Goal: Task Accomplishment & Management: Complete application form

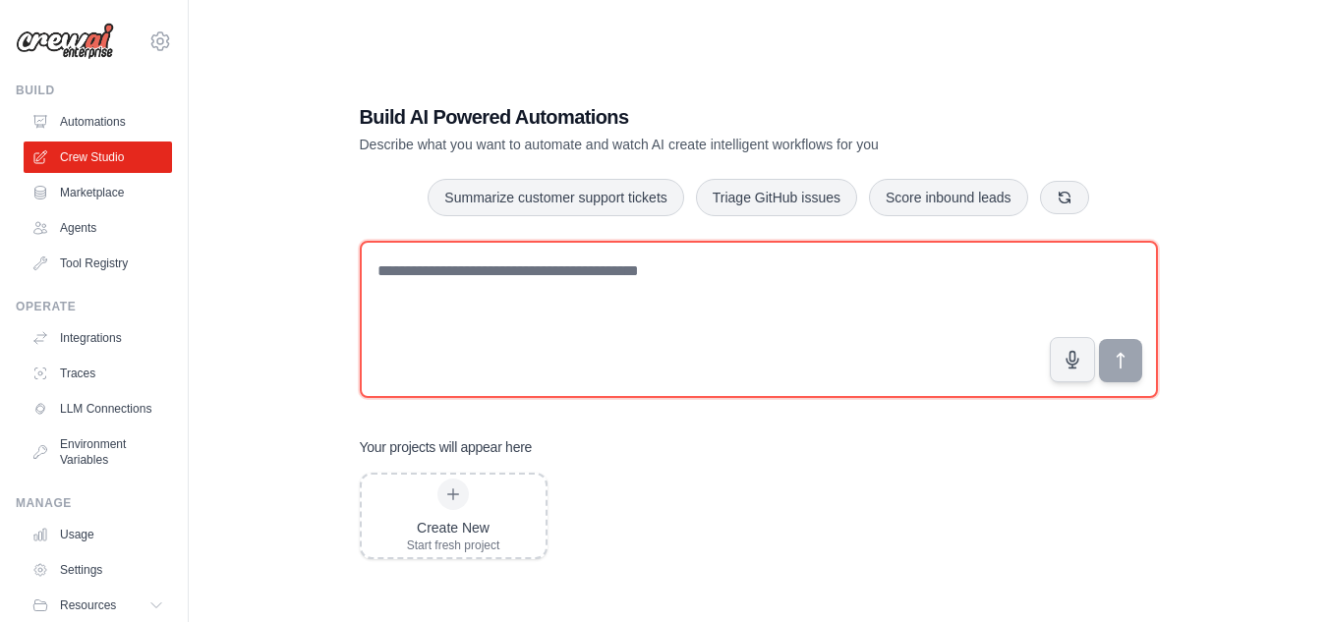
click at [699, 252] on textarea at bounding box center [759, 319] width 798 height 157
drag, startPoint x: 0, startPoint y: 0, endPoint x: 699, endPoint y: 252, distance: 743.1
click at [699, 252] on textarea at bounding box center [759, 319] width 798 height 157
click at [772, 273] on textarea at bounding box center [759, 319] width 798 height 157
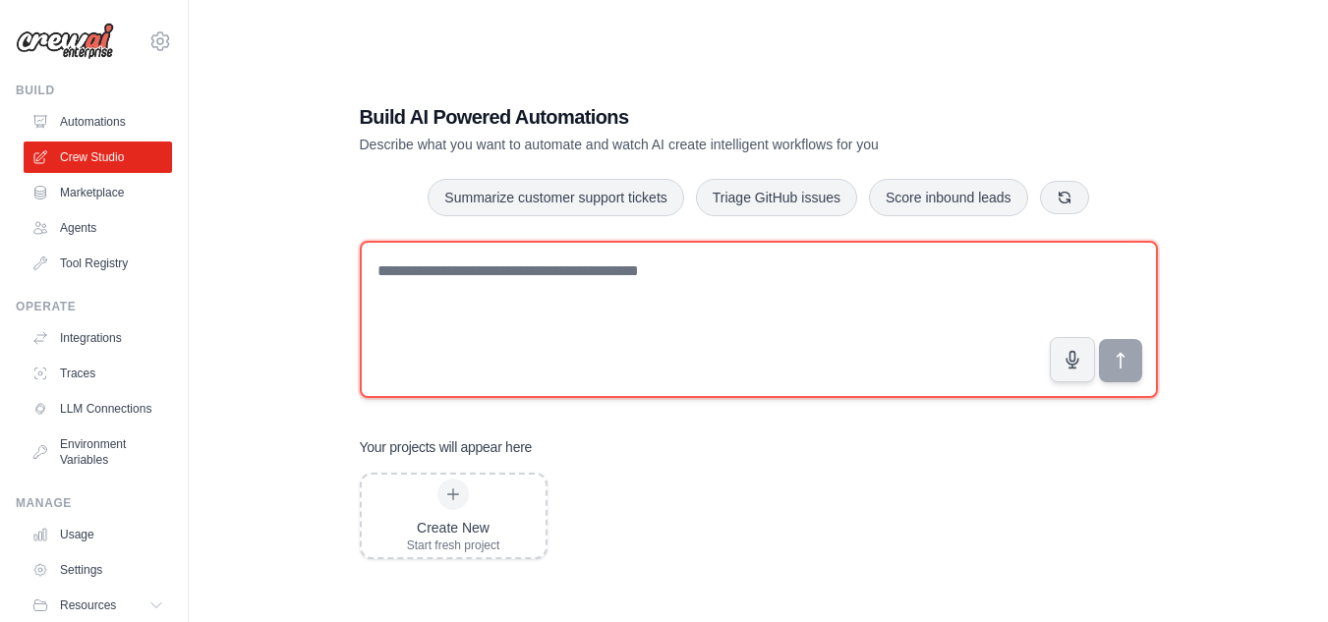
click at [772, 273] on textarea at bounding box center [759, 319] width 798 height 157
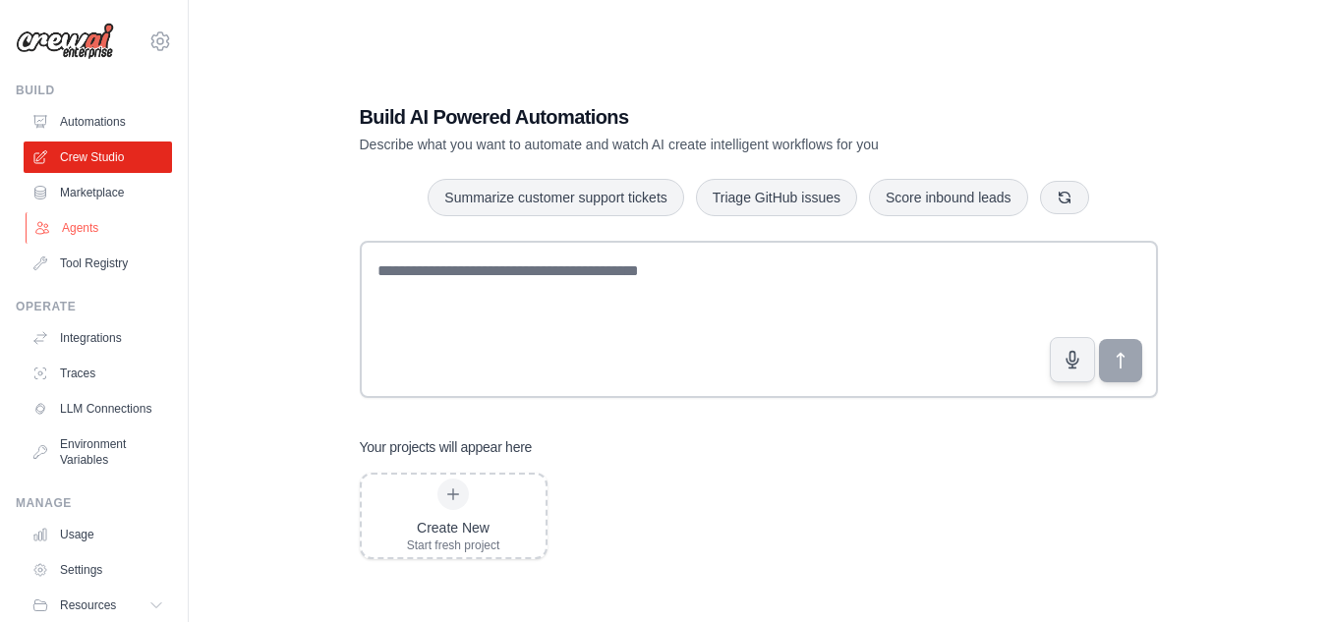
click at [73, 224] on link "Agents" at bounding box center [100, 227] width 148 height 31
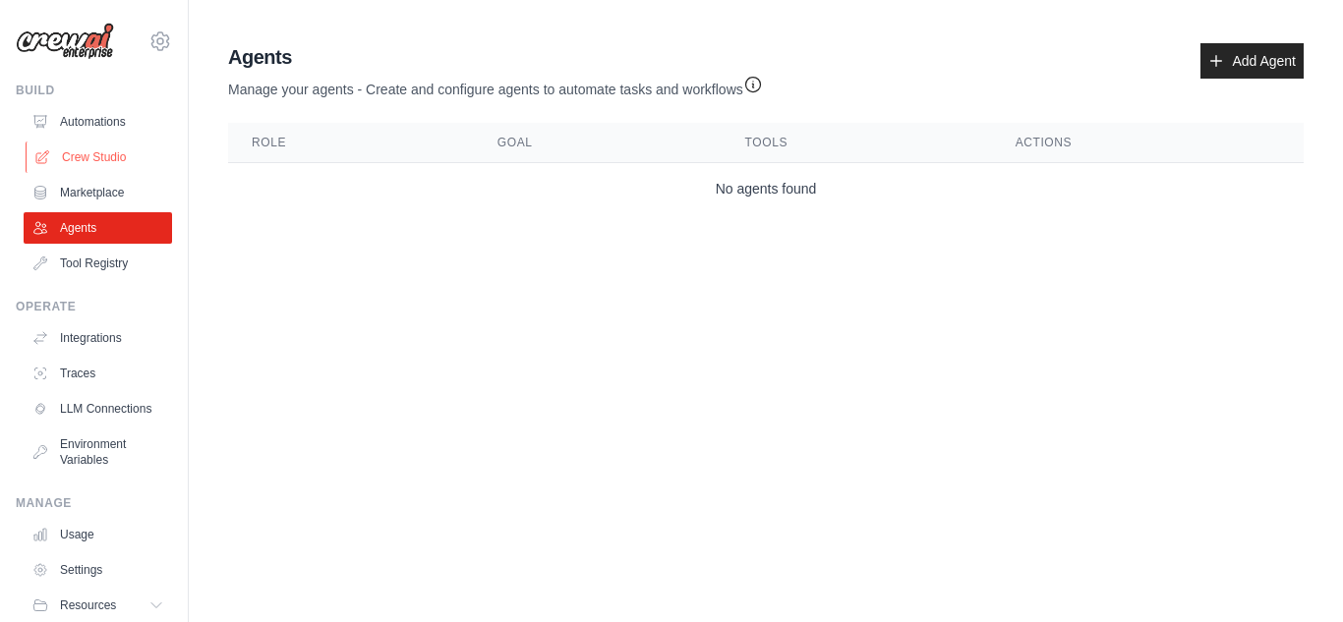
click at [110, 169] on link "Crew Studio" at bounding box center [100, 157] width 148 height 31
click at [1223, 73] on link "Add Agent" at bounding box center [1252, 60] width 103 height 35
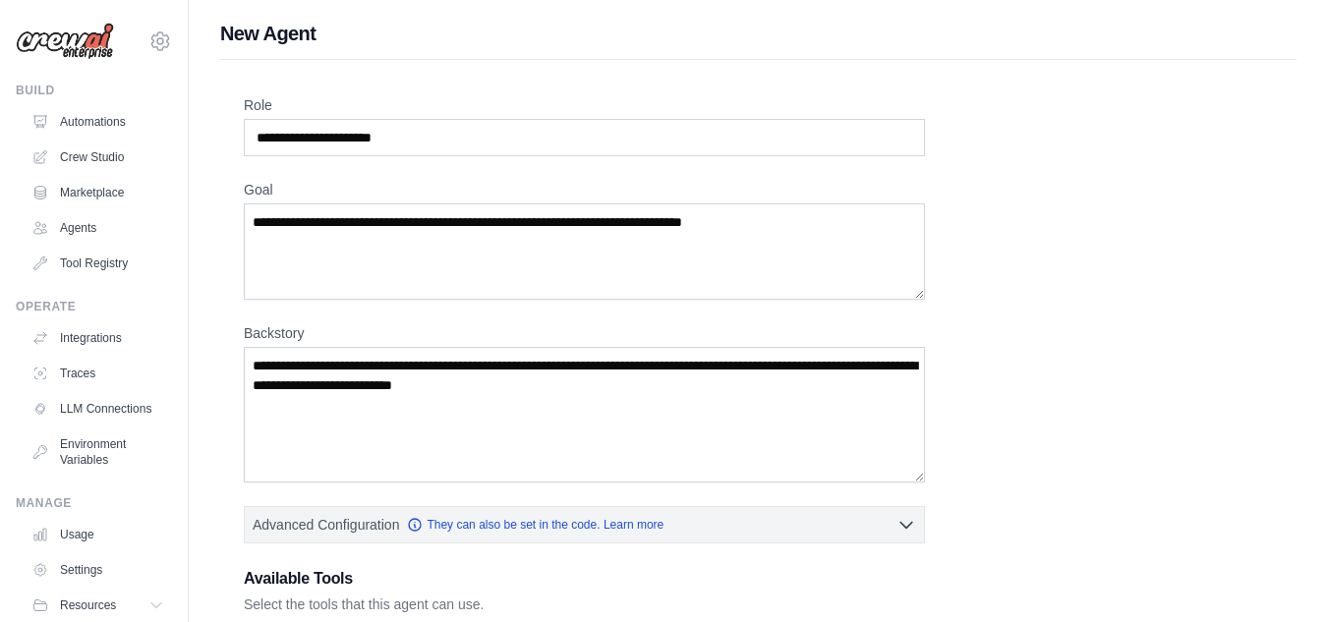
click at [994, 185] on div "Role Goal [GEOGRAPHIC_DATA] Advanced Configuration They can also be set in the …" at bounding box center [759, 530] width 1030 height 871
drag, startPoint x: 530, startPoint y: 150, endPoint x: 302, endPoint y: 128, distance: 229.2
click at [302, 128] on input "Role" at bounding box center [584, 137] width 681 height 37
click at [406, 142] on input "Role" at bounding box center [584, 137] width 681 height 37
click at [429, 139] on input "Role" at bounding box center [584, 137] width 681 height 37
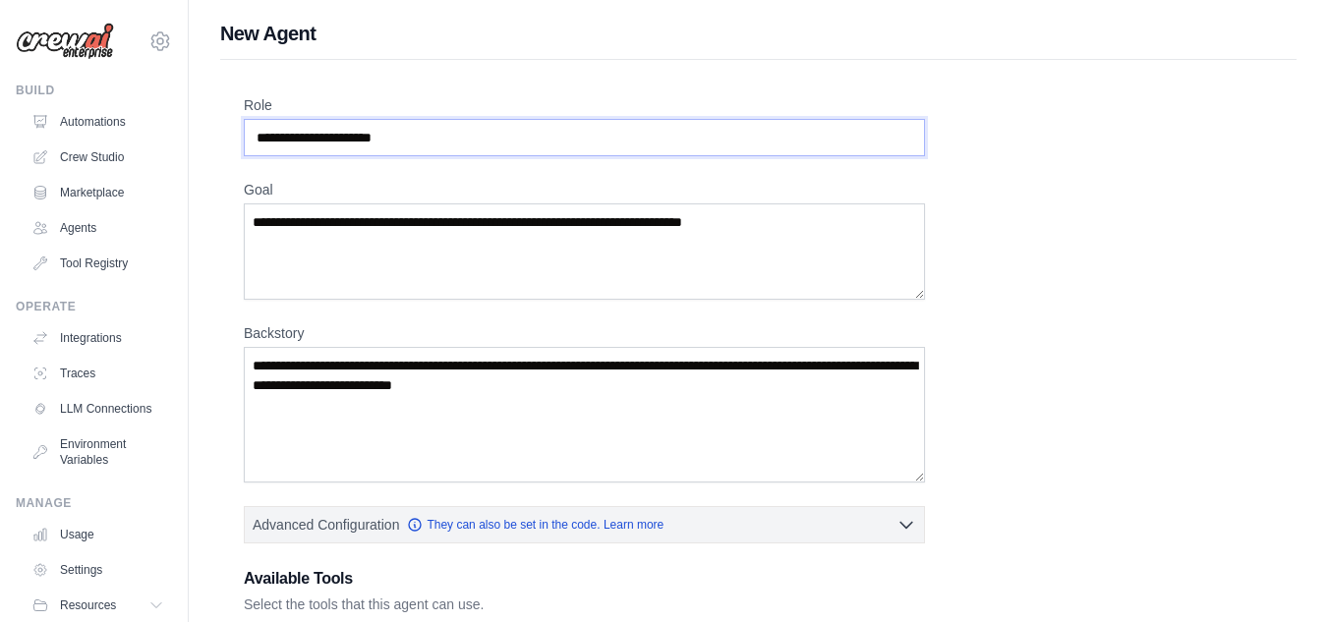
click at [429, 139] on input "Role" at bounding box center [584, 137] width 681 height 37
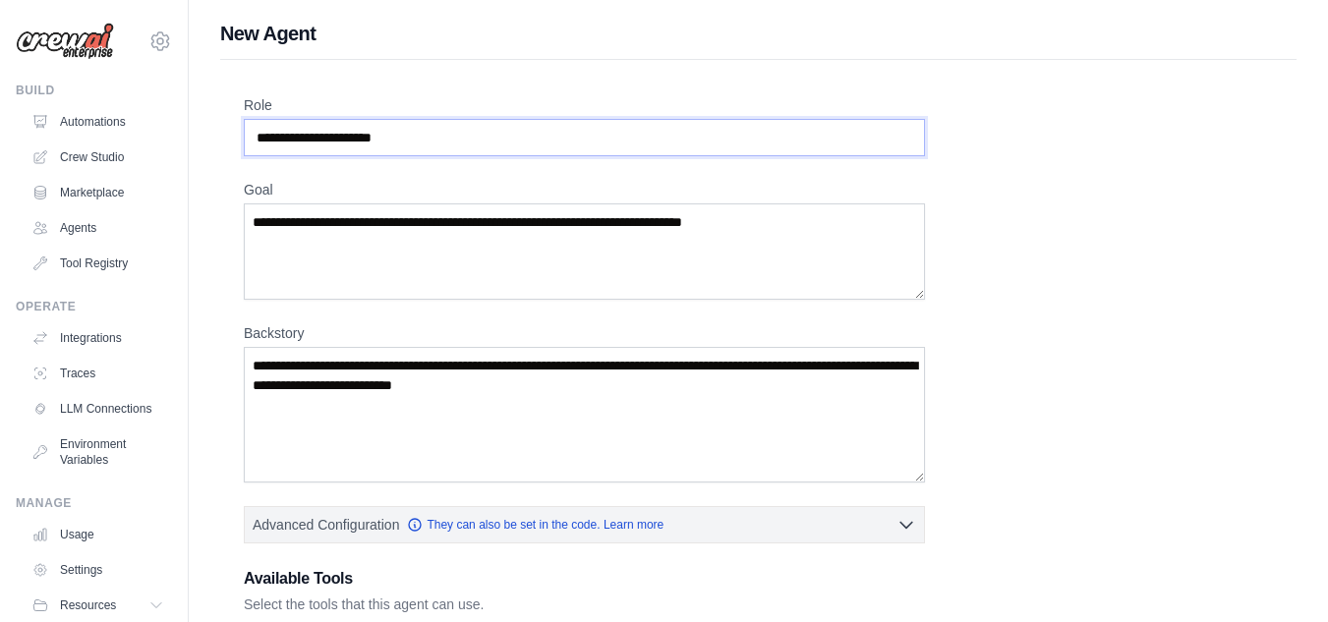
click at [429, 139] on input "Role" at bounding box center [584, 137] width 681 height 37
click at [405, 138] on input "Role" at bounding box center [584, 137] width 681 height 37
click at [413, 141] on input "Role" at bounding box center [584, 137] width 681 height 37
click at [408, 139] on input "Role" at bounding box center [584, 137] width 681 height 37
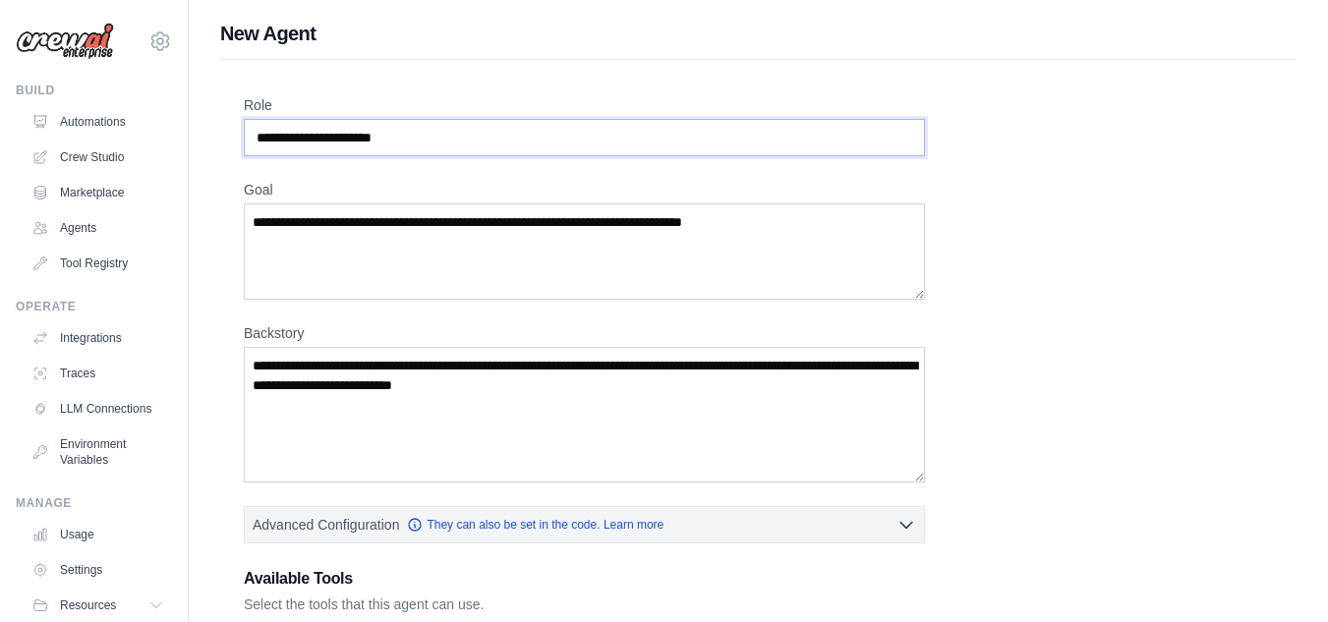
click at [408, 139] on input "Role" at bounding box center [584, 137] width 681 height 37
click at [814, 156] on div "Role Goal [GEOGRAPHIC_DATA] Advanced Configuration They can also be set in the …" at bounding box center [759, 530] width 1030 height 871
click at [794, 173] on div "Role Goal [GEOGRAPHIC_DATA] Advanced Configuration They can also be set in the …" at bounding box center [759, 530] width 1030 height 871
click at [813, 147] on input "Role" at bounding box center [584, 137] width 681 height 37
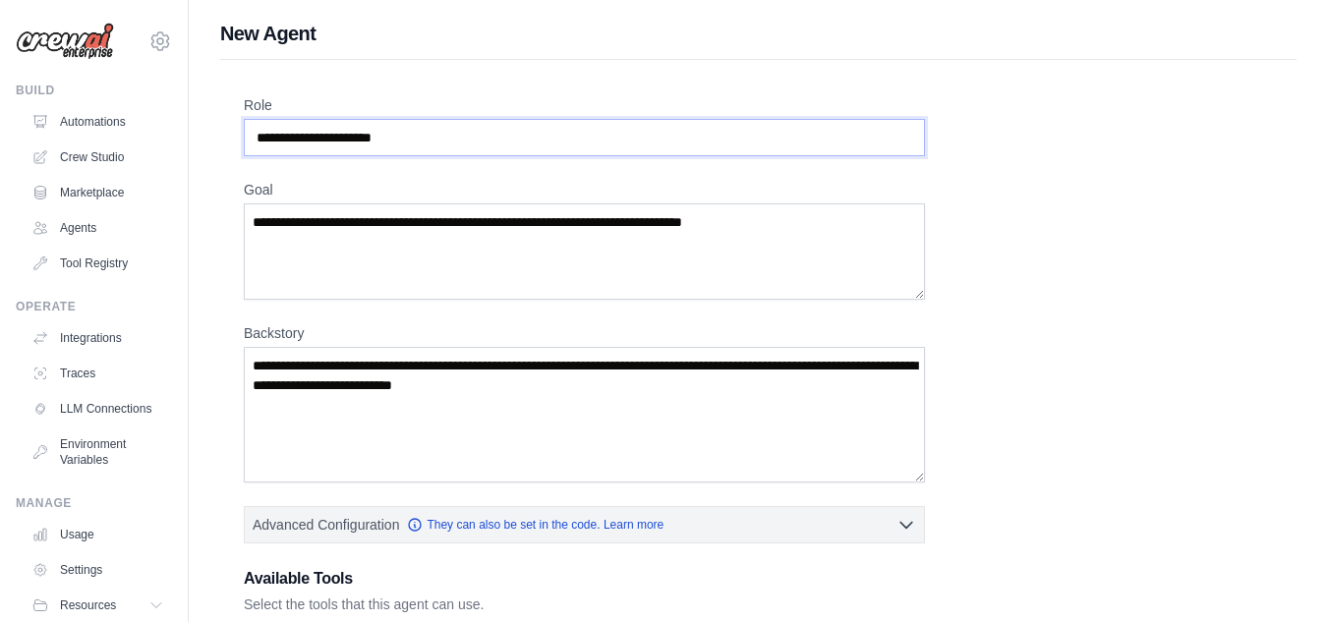
click at [813, 147] on input "Role" at bounding box center [584, 137] width 681 height 37
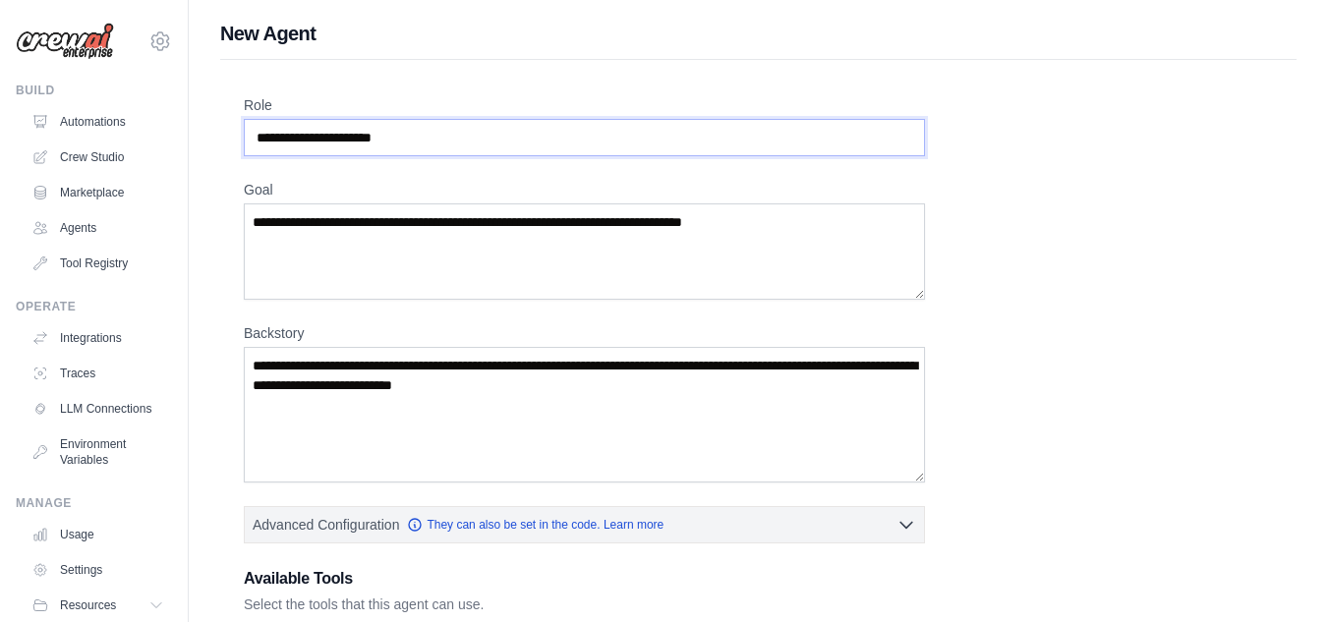
click at [484, 152] on input "Role" at bounding box center [584, 137] width 681 height 37
click at [416, 144] on input "Role" at bounding box center [584, 137] width 681 height 37
click at [409, 141] on input "Role" at bounding box center [584, 137] width 681 height 37
click at [407, 141] on input "Role" at bounding box center [584, 137] width 681 height 37
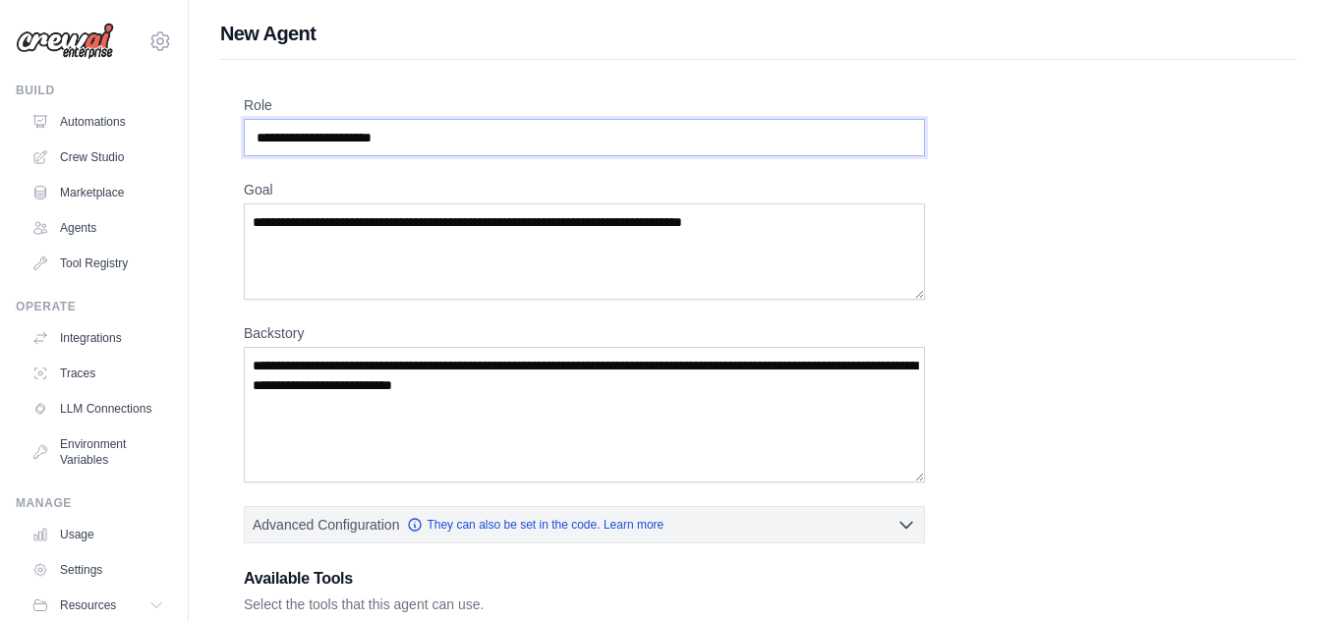
click at [267, 134] on input "Role" at bounding box center [584, 137] width 681 height 37
drag, startPoint x: 255, startPoint y: 137, endPoint x: 409, endPoint y: 150, distance: 155.0
click at [409, 150] on input "Role" at bounding box center [584, 137] width 681 height 37
drag, startPoint x: 409, startPoint y: 144, endPoint x: 303, endPoint y: 140, distance: 106.3
click at [303, 140] on input "Role" at bounding box center [584, 137] width 681 height 37
